Goal: Task Accomplishment & Management: Manage account settings

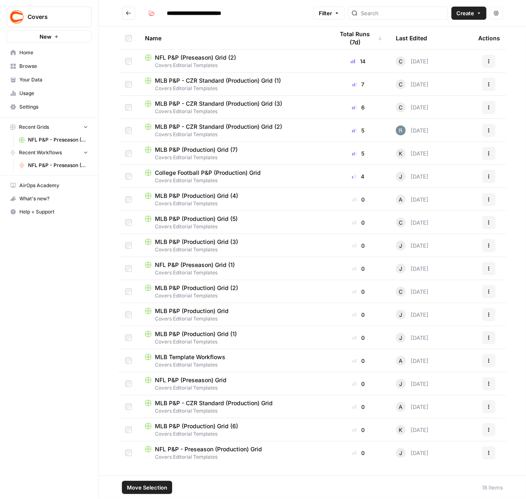
click at [127, 217] on td at bounding box center [129, 222] width 20 height 23
click at [438, 14] on icon "button" at bounding box center [496, 13] width 5 height 5
click at [438, 13] on icon "button" at bounding box center [478, 13] width 5 height 5
click at [279, 15] on h2 "**********" at bounding box center [216, 13] width 188 height 13
click at [438, 416] on icon "button" at bounding box center [488, 430] width 5 height 5
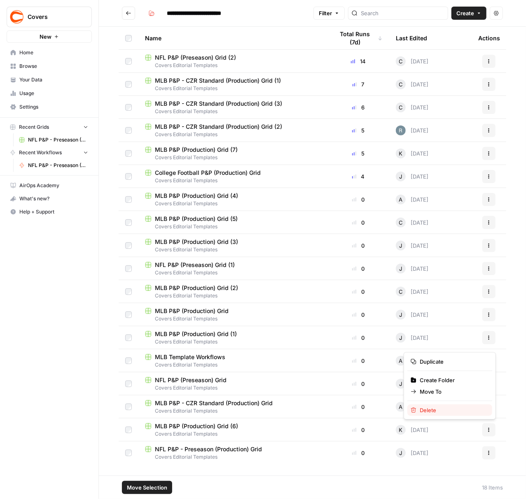
click at [438, 411] on span "Delete" at bounding box center [452, 410] width 66 height 8
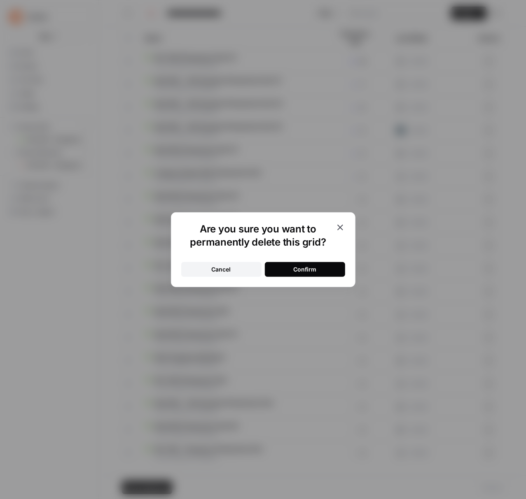
click at [305, 271] on div "Confirm" at bounding box center [304, 269] width 23 height 8
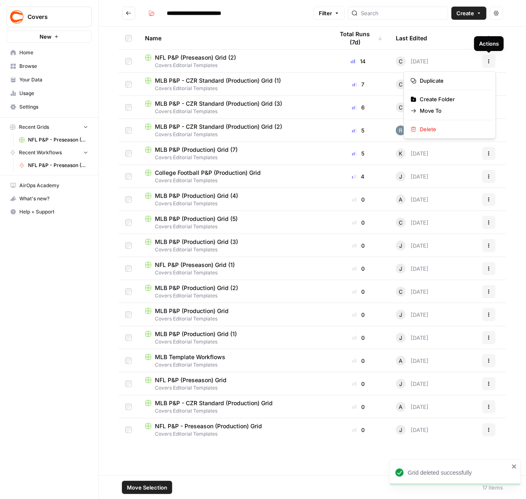
click at [438, 59] on icon "button" at bounding box center [488, 61] width 5 height 5
click at [438, 133] on span "Delete" at bounding box center [452, 129] width 66 height 8
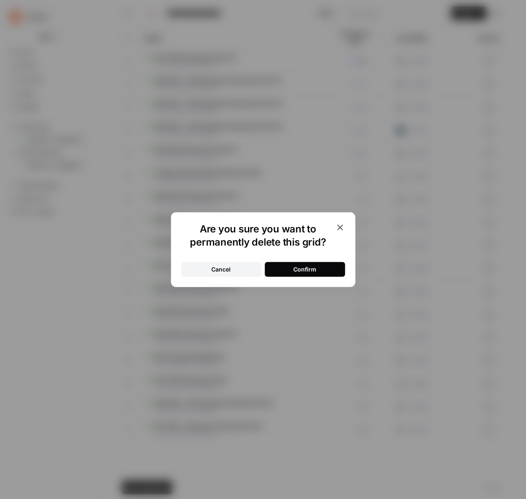
click at [297, 262] on button "Confirm" at bounding box center [305, 269] width 80 height 15
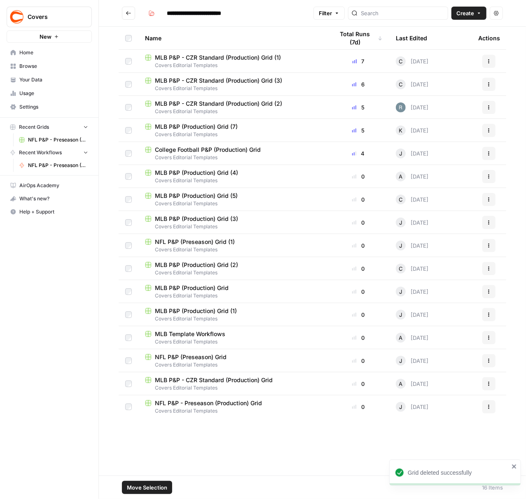
click at [438, 61] on icon "button" at bounding box center [488, 61] width 5 height 5
click at [438, 129] on span "Delete" at bounding box center [452, 129] width 66 height 8
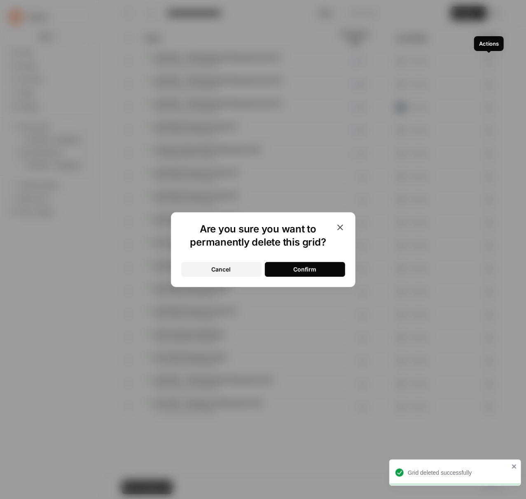
click at [312, 267] on div "Confirm" at bounding box center [304, 269] width 23 height 8
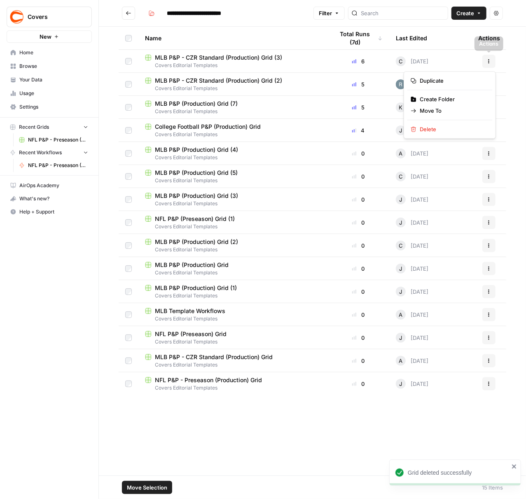
click at [438, 63] on button "Actions" at bounding box center [488, 61] width 13 height 13
click at [437, 128] on span "Delete" at bounding box center [452, 129] width 66 height 8
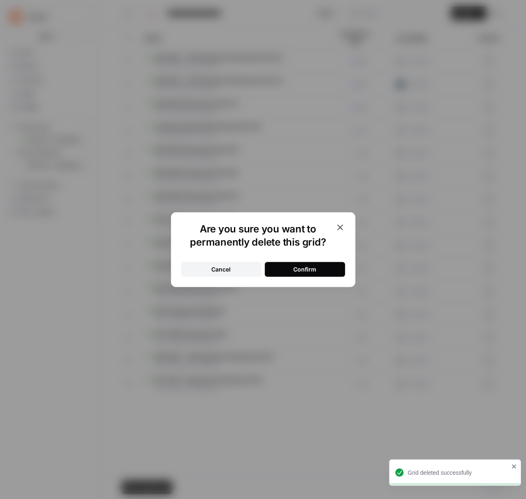
click at [319, 272] on button "Confirm" at bounding box center [305, 269] width 80 height 15
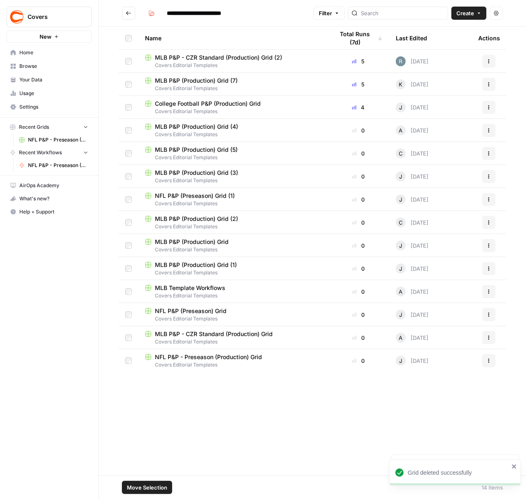
click at [438, 62] on icon "button" at bounding box center [488, 61] width 5 height 5
click at [438, 130] on span "Delete" at bounding box center [452, 129] width 66 height 8
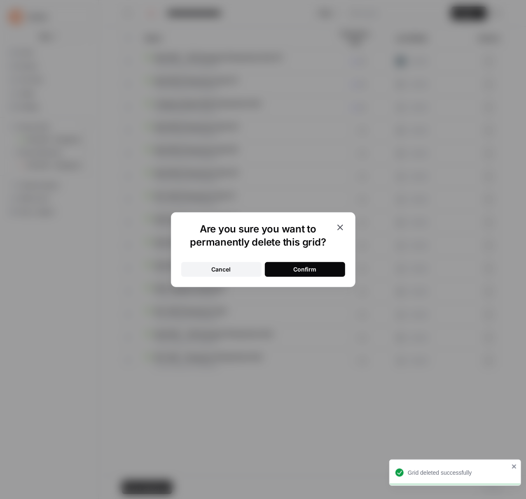
click at [301, 269] on div "Confirm" at bounding box center [304, 269] width 23 height 8
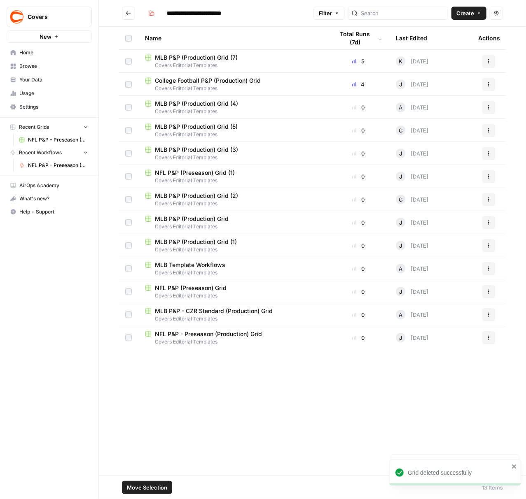
click at [438, 61] on icon "button" at bounding box center [488, 61] width 5 height 5
click at [437, 133] on span "Delete" at bounding box center [452, 129] width 66 height 8
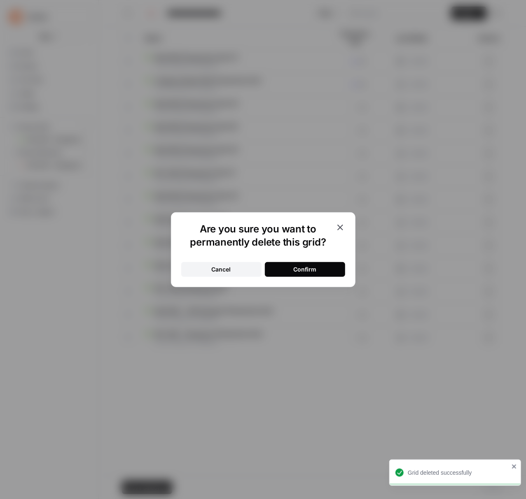
click at [321, 267] on button "Confirm" at bounding box center [305, 269] width 80 height 15
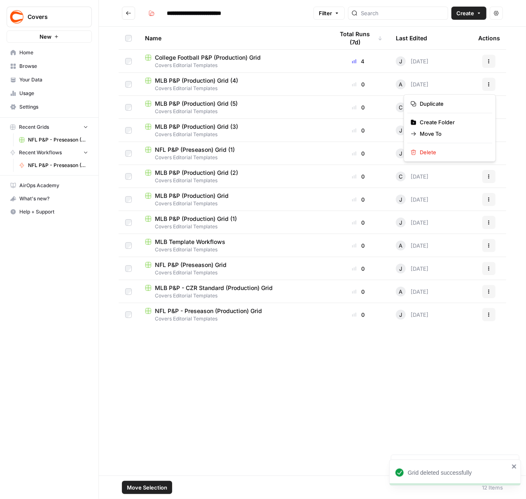
click at [438, 84] on icon "button" at bounding box center [488, 84] width 5 height 5
click at [433, 152] on span "Delete" at bounding box center [452, 152] width 66 height 8
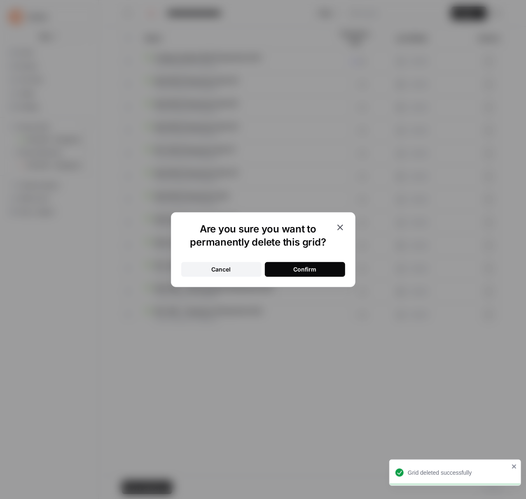
click at [331, 269] on button "Confirm" at bounding box center [305, 269] width 80 height 15
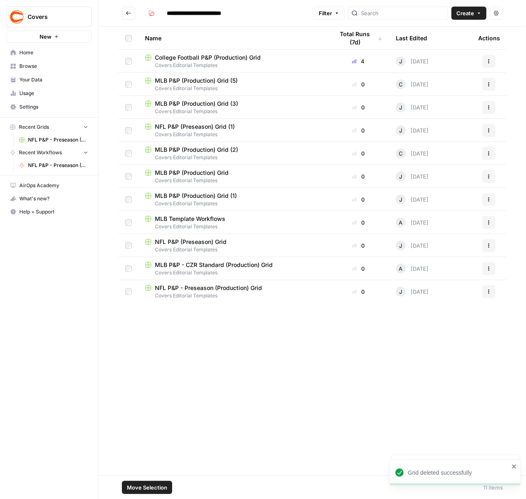
drag, startPoint x: 487, startPoint y: 83, endPoint x: 476, endPoint y: 86, distance: 11.9
click at [438, 83] on icon "button" at bounding box center [488, 84] width 5 height 5
click at [435, 155] on span "Delete" at bounding box center [452, 152] width 66 height 8
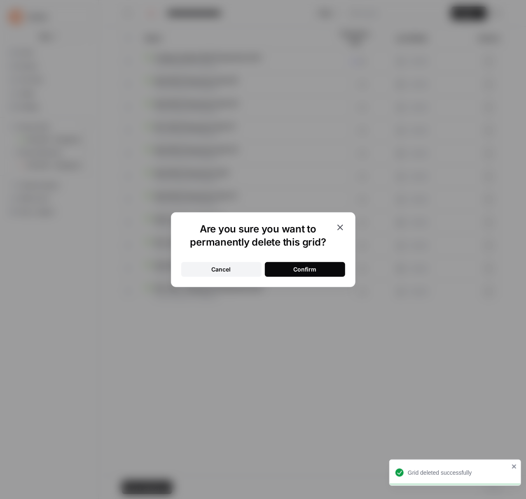
click at [323, 268] on button "Confirm" at bounding box center [305, 269] width 80 height 15
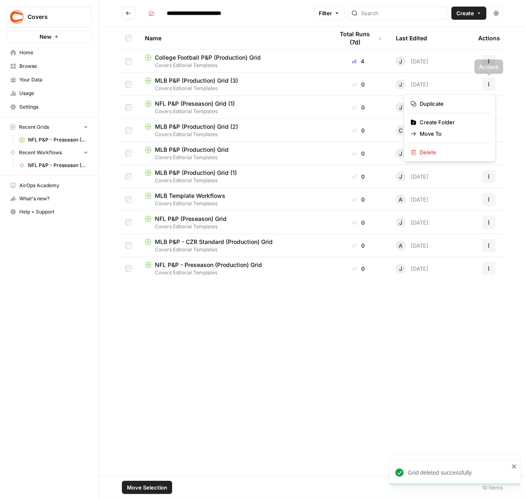
click at [438, 83] on button "Actions" at bounding box center [488, 84] width 13 height 13
click at [426, 151] on span "Delete" at bounding box center [452, 152] width 66 height 8
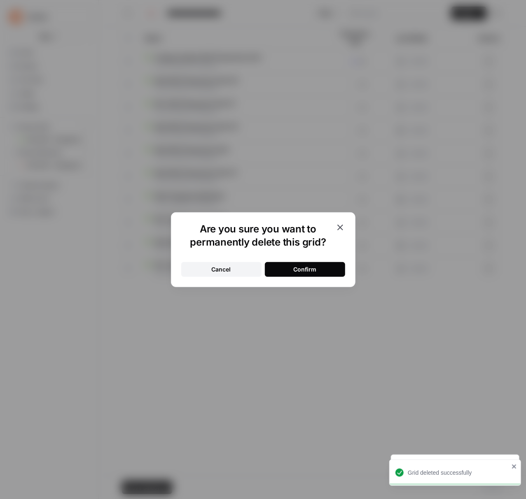
click at [330, 268] on button "Confirm" at bounding box center [305, 269] width 80 height 15
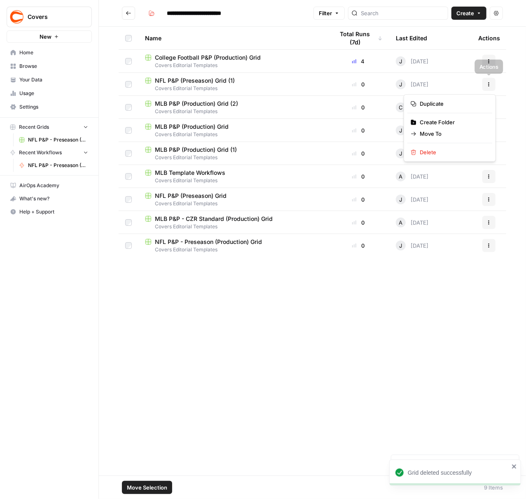
click at [438, 89] on button "Actions" at bounding box center [488, 84] width 13 height 13
click at [427, 150] on span "Delete" at bounding box center [452, 152] width 66 height 8
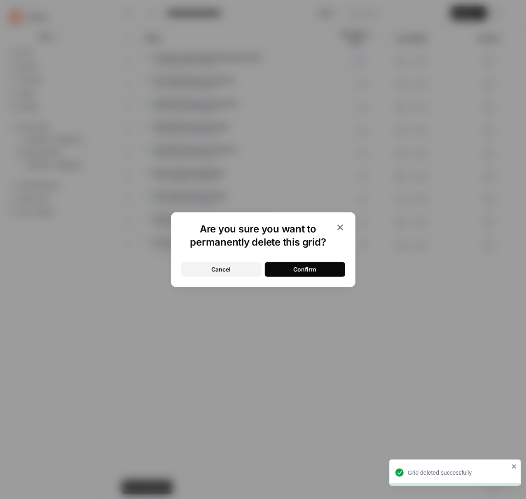
click at [312, 269] on div "Confirm" at bounding box center [304, 269] width 23 height 8
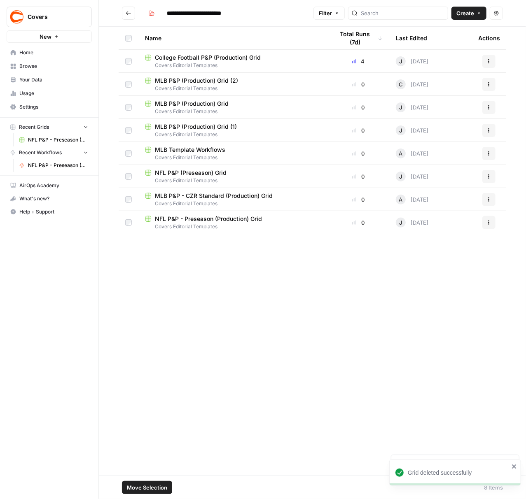
click at [438, 85] on button "Actions" at bounding box center [488, 84] width 13 height 13
click at [430, 152] on span "Delete" at bounding box center [452, 152] width 66 height 8
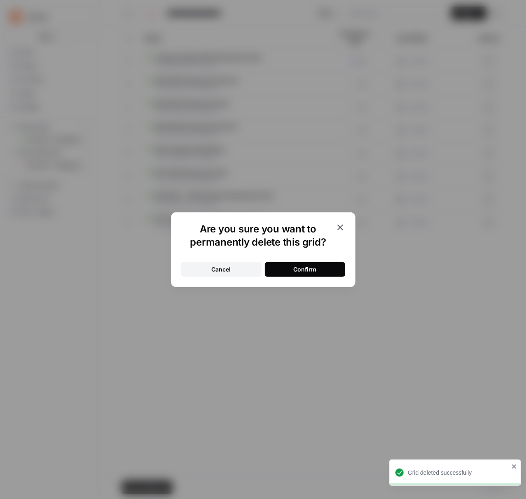
click at [325, 267] on button "Confirm" at bounding box center [305, 269] width 80 height 15
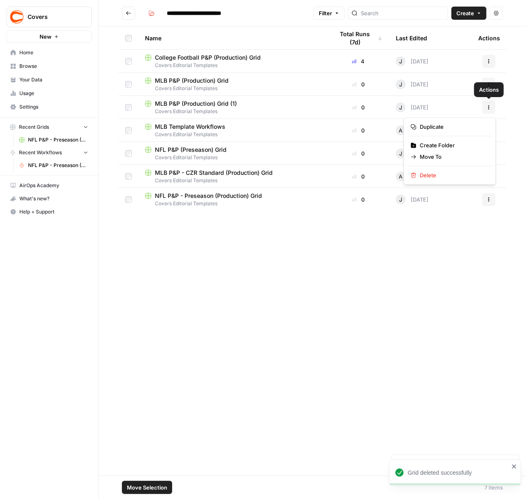
click at [438, 108] on icon "button" at bounding box center [488, 107] width 5 height 5
click at [430, 175] on span "Delete" at bounding box center [452, 175] width 66 height 8
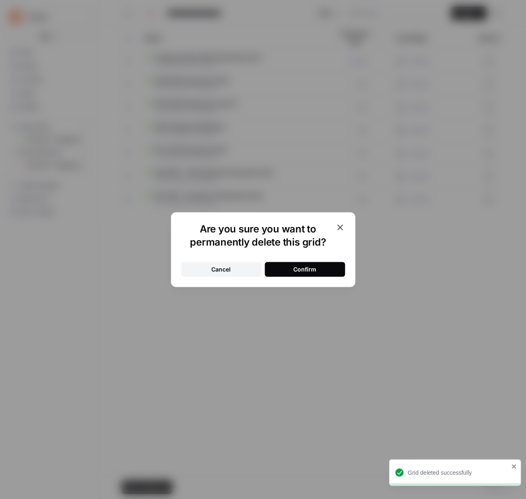
click at [316, 280] on div "Are you sure you want to permanently delete this grid? Cancel Confirm" at bounding box center [263, 249] width 184 height 75
click at [321, 273] on button "Confirm" at bounding box center [305, 269] width 80 height 15
